Goal: Task Accomplishment & Management: Use online tool/utility

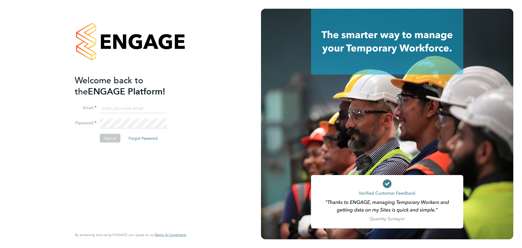
type input "[PERSON_NAME][EMAIL_ADDRESS][DOMAIN_NAME]"
click at [105, 139] on button "Sign In" at bounding box center [110, 137] width 21 height 9
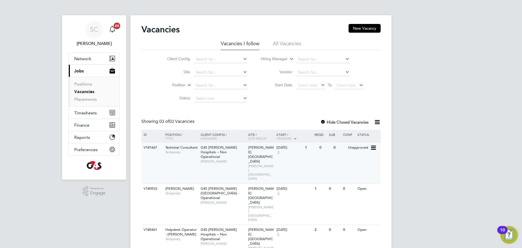
click at [183, 154] on div "Technical Consultant Temporary" at bounding box center [180, 149] width 38 height 14
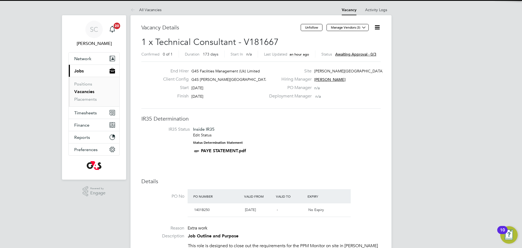
click at [350, 54] on span "Awaiting approval - 0/3" at bounding box center [355, 54] width 41 height 5
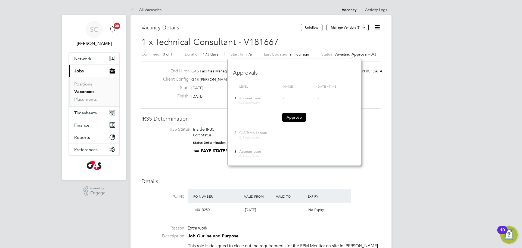
scroll to position [107, 133]
click at [294, 116] on button "Approve" at bounding box center [294, 117] width 24 height 9
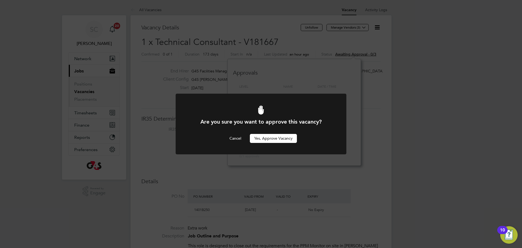
click at [263, 136] on button "Yes, Approve Vacancy" at bounding box center [273, 138] width 47 height 9
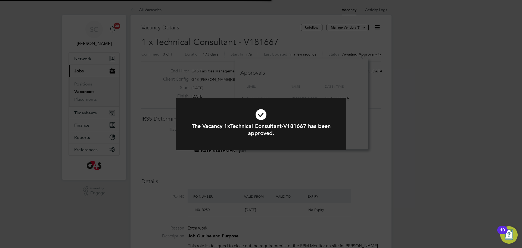
scroll to position [16, 38]
click at [204, 166] on div "The Vacancy 1xTechnical Consultant-V181667 has been approved. Cancel Okay" at bounding box center [261, 124] width 522 height 248
